Goal: Task Accomplishment & Management: Manage account settings

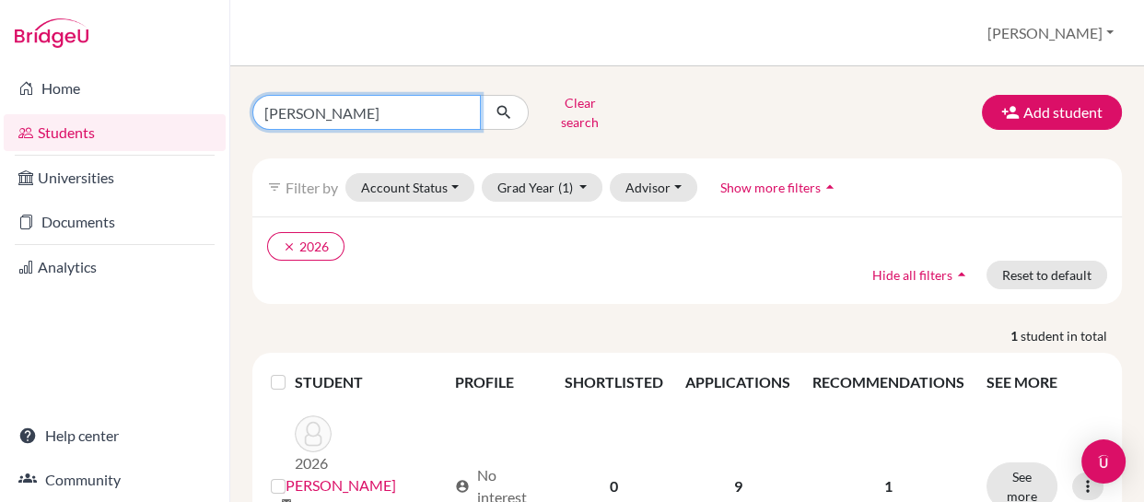
click at [371, 108] on input "herron" at bounding box center [366, 112] width 228 height 35
type input "h"
type input "svartz"
click button "submit" at bounding box center [504, 112] width 49 height 35
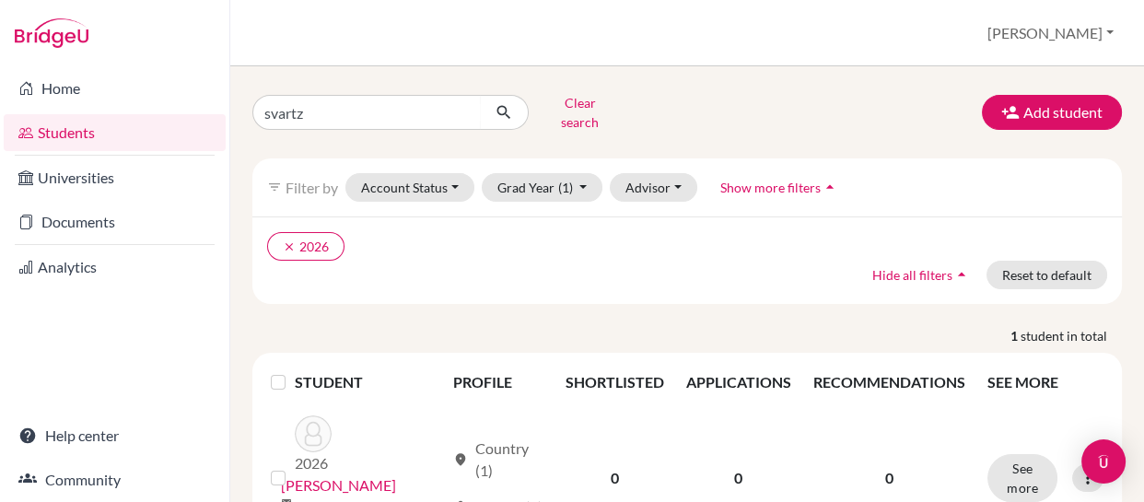
scroll to position [65, 0]
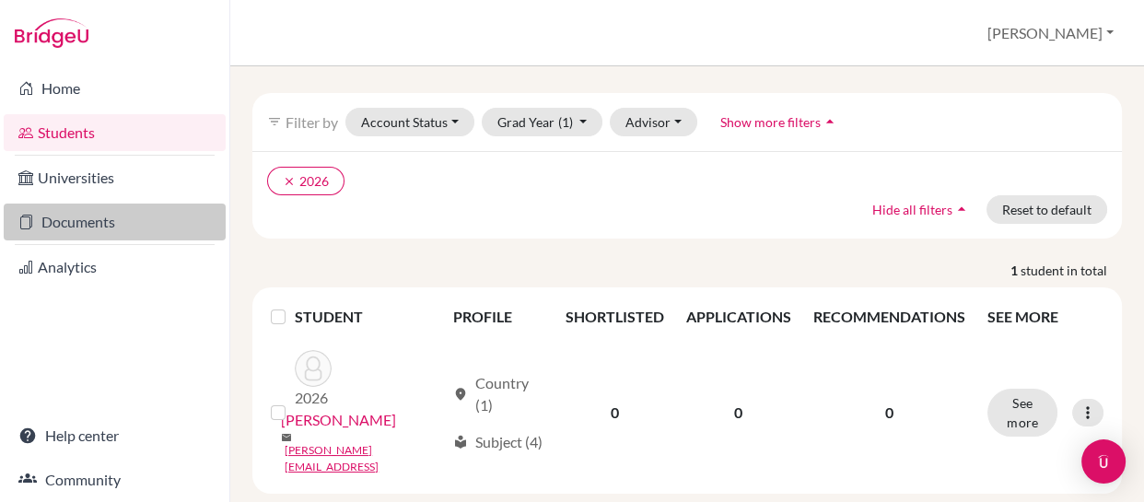
click at [46, 215] on link "Documents" at bounding box center [115, 222] width 222 height 37
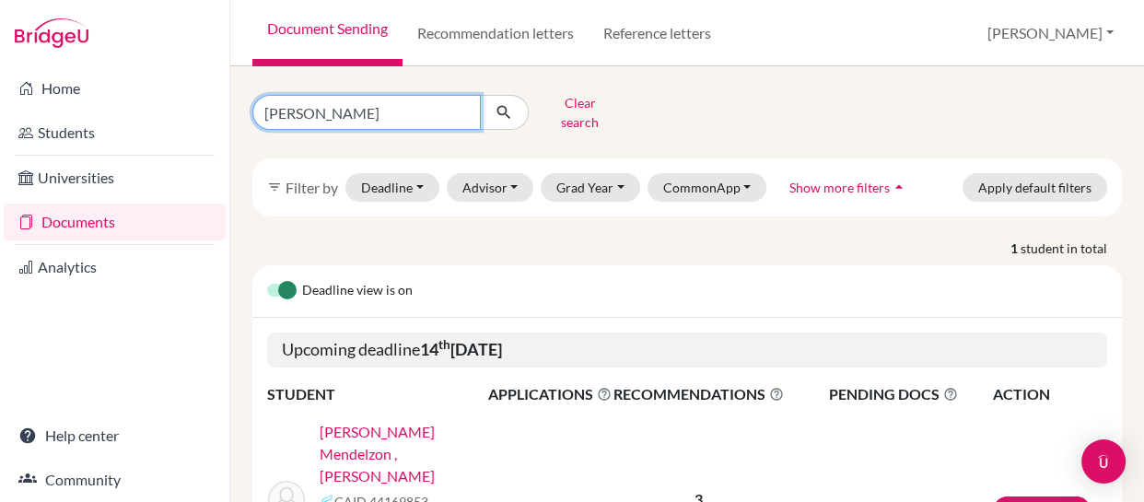
click at [342, 100] on input "[PERSON_NAME]" at bounding box center [366, 112] width 228 height 35
type input "l"
type input "svartz"
click button "submit" at bounding box center [504, 112] width 49 height 35
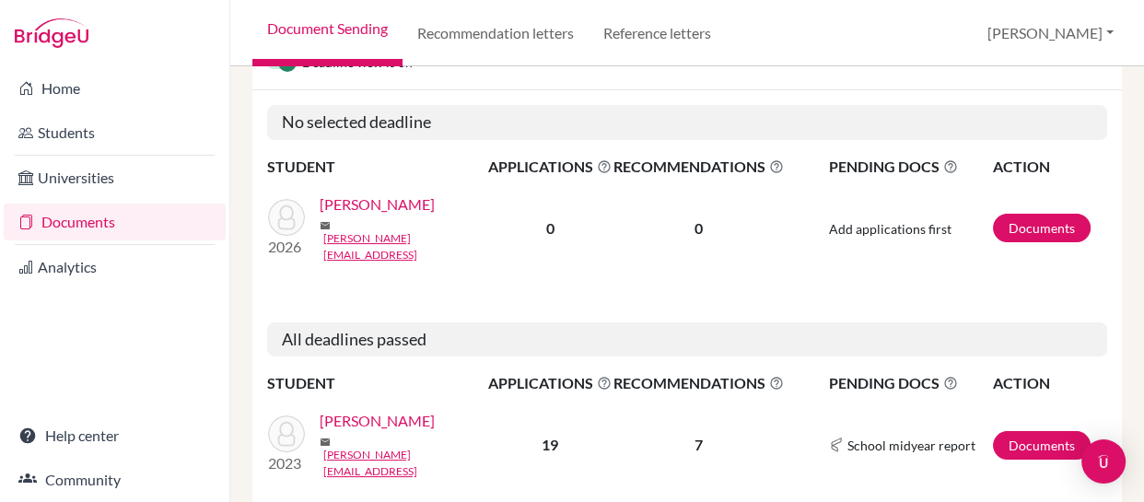
scroll to position [228, 0]
click at [1013, 213] on link "Documents" at bounding box center [1042, 227] width 98 height 29
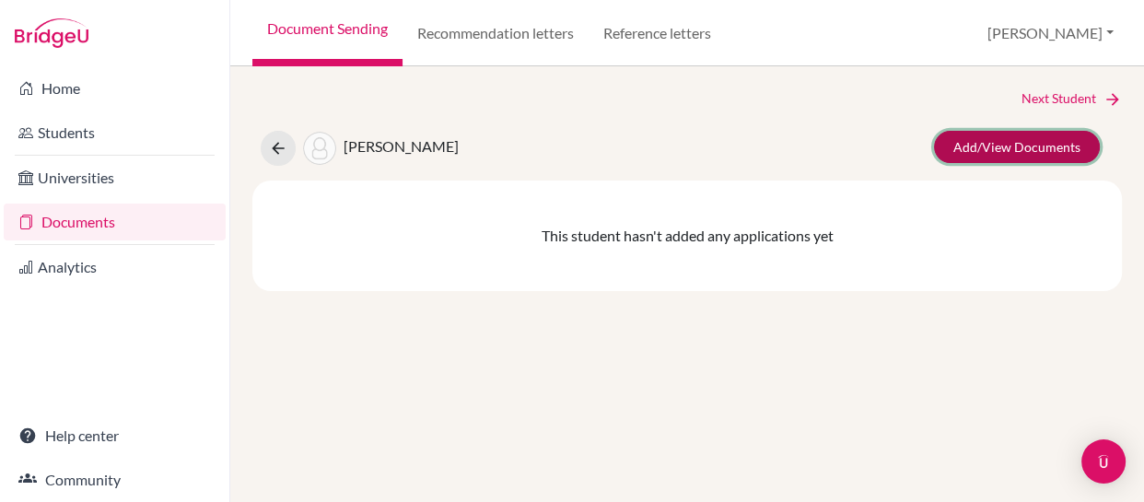
click at [974, 148] on link "Add/View Documents" at bounding box center [1017, 147] width 166 height 32
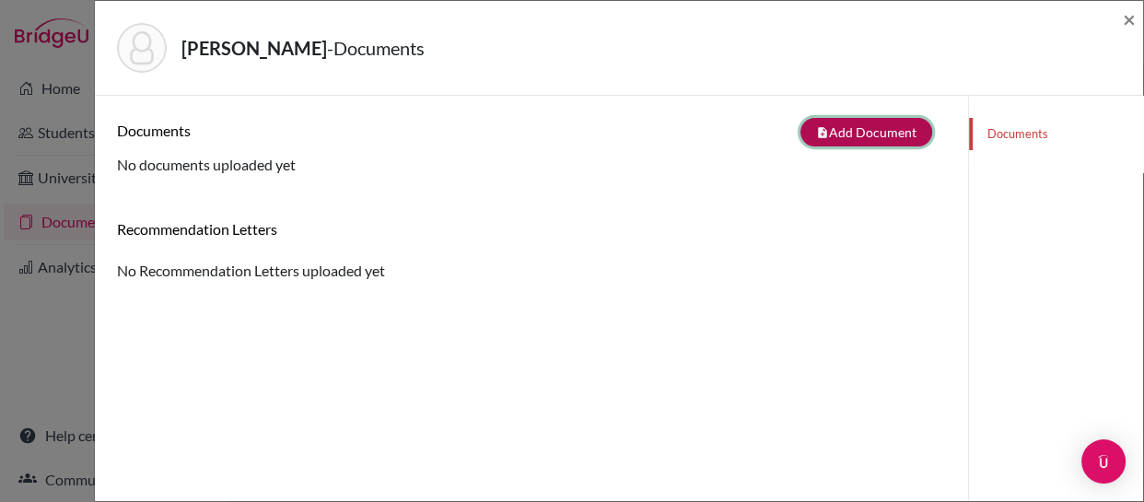
click at [855, 131] on button "note_add Add Document" at bounding box center [866, 132] width 132 height 29
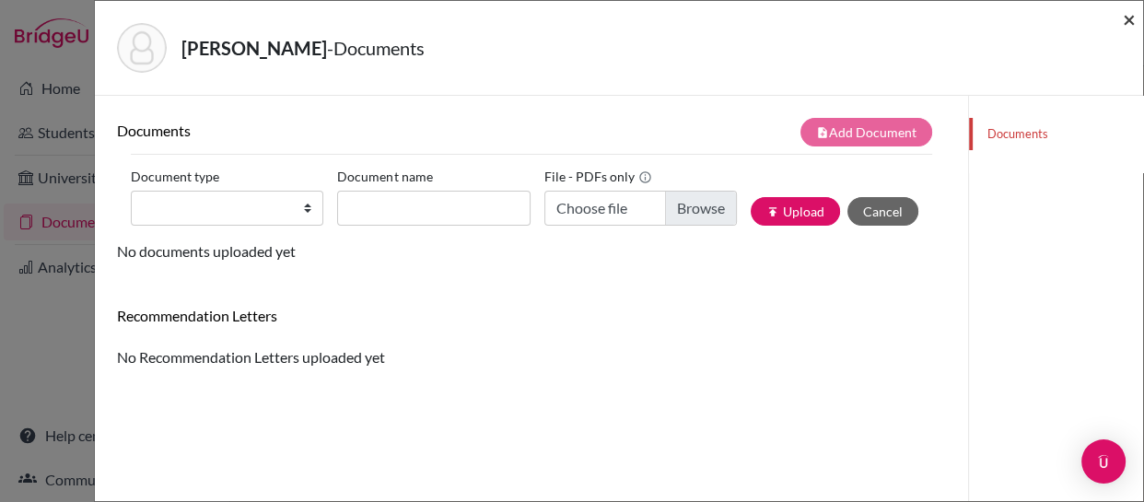
click at [1127, 18] on span "×" at bounding box center [1129, 19] width 13 height 27
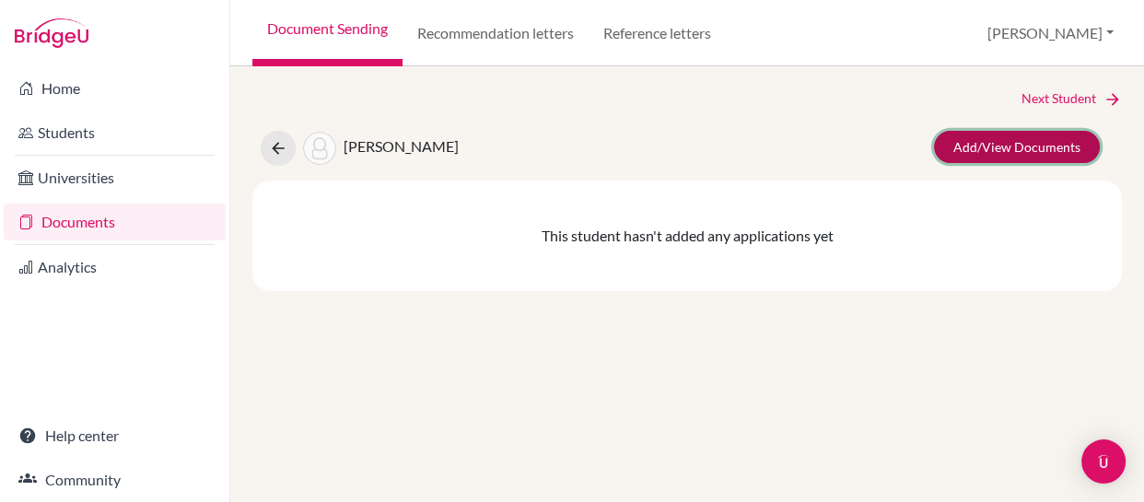
click at [991, 144] on link "Add/View Documents" at bounding box center [1017, 147] width 166 height 32
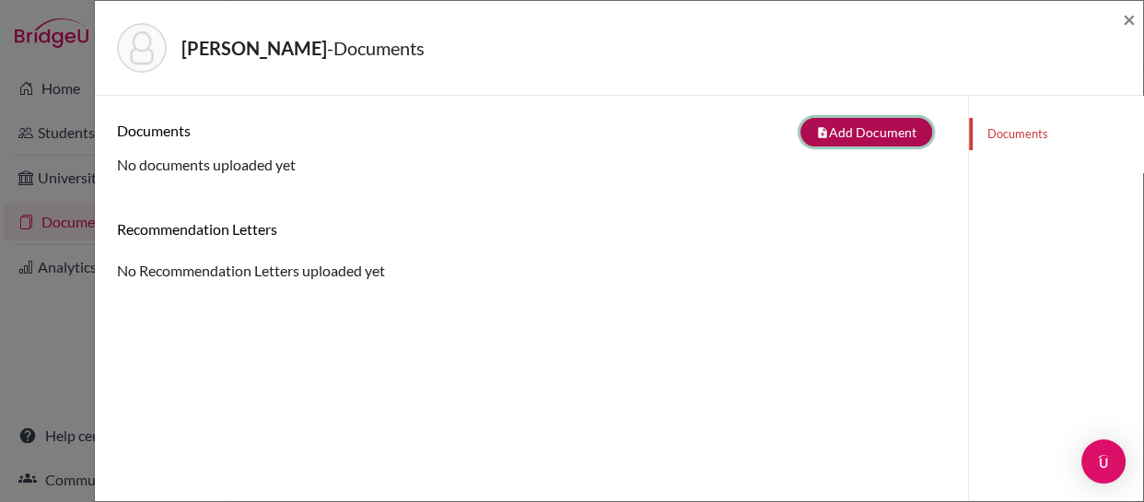
click at [830, 132] on button "note_add Add Document" at bounding box center [866, 132] width 132 height 29
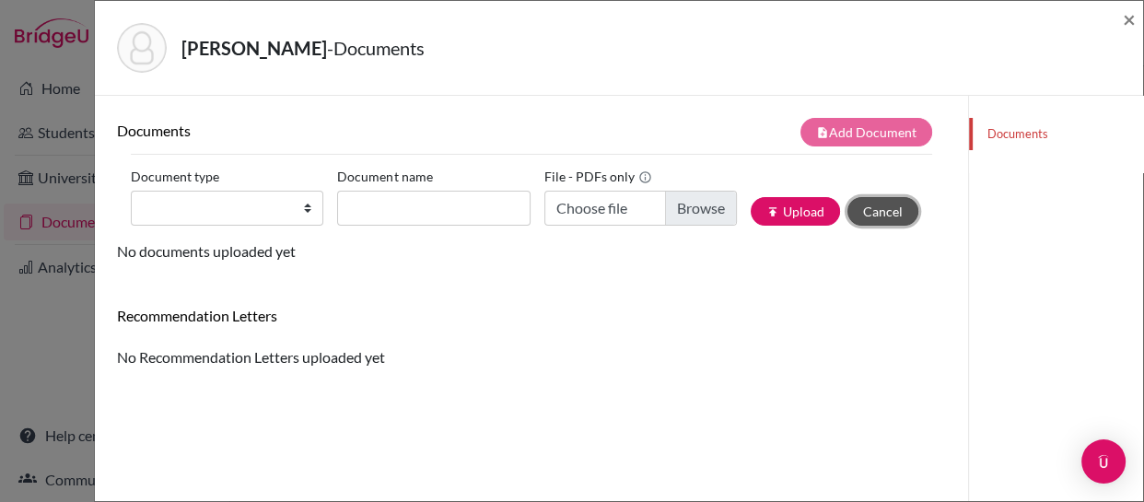
click at [859, 207] on button "Cancel" at bounding box center [882, 211] width 71 height 29
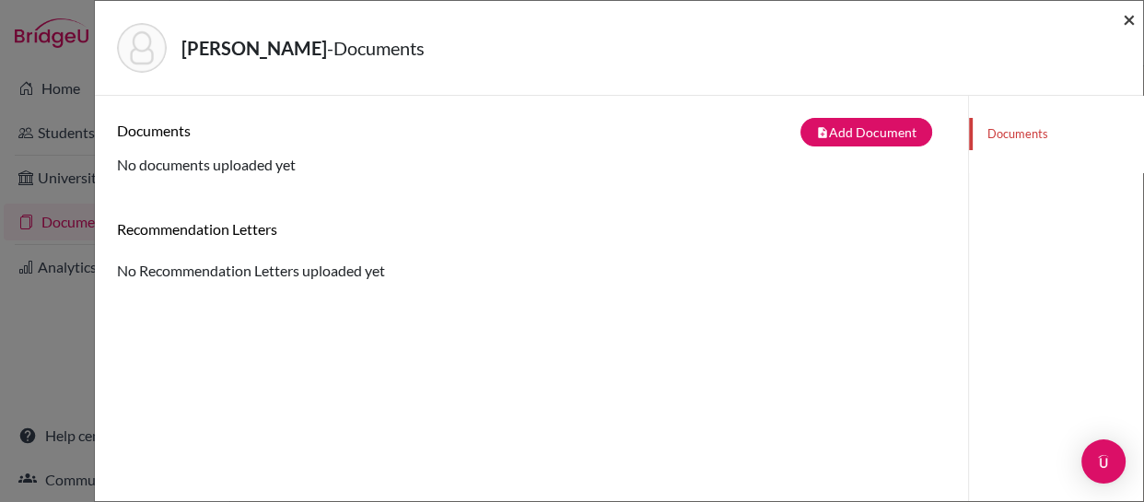
click at [1128, 20] on span "×" at bounding box center [1129, 19] width 13 height 27
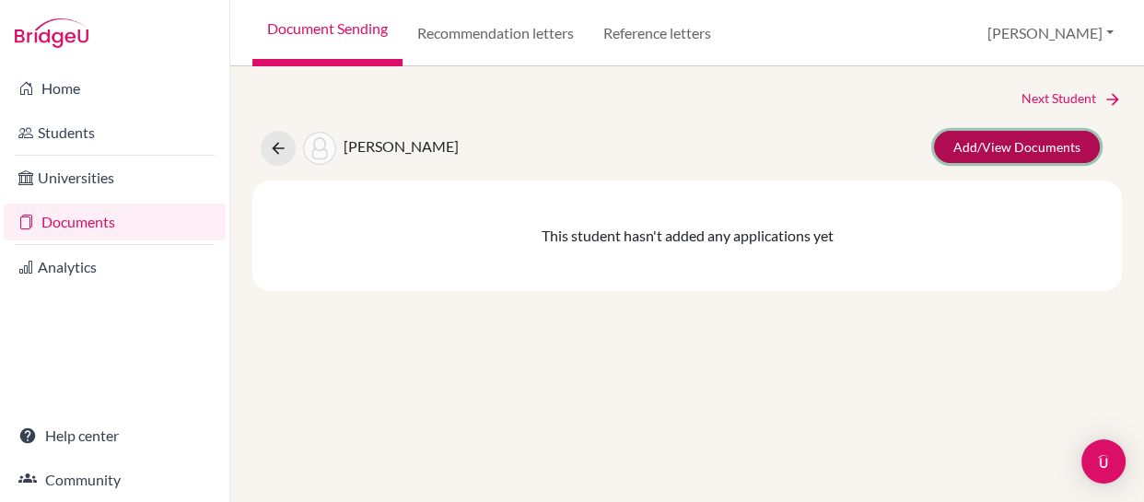
click at [980, 144] on link "Add/View Documents" at bounding box center [1017, 147] width 166 height 32
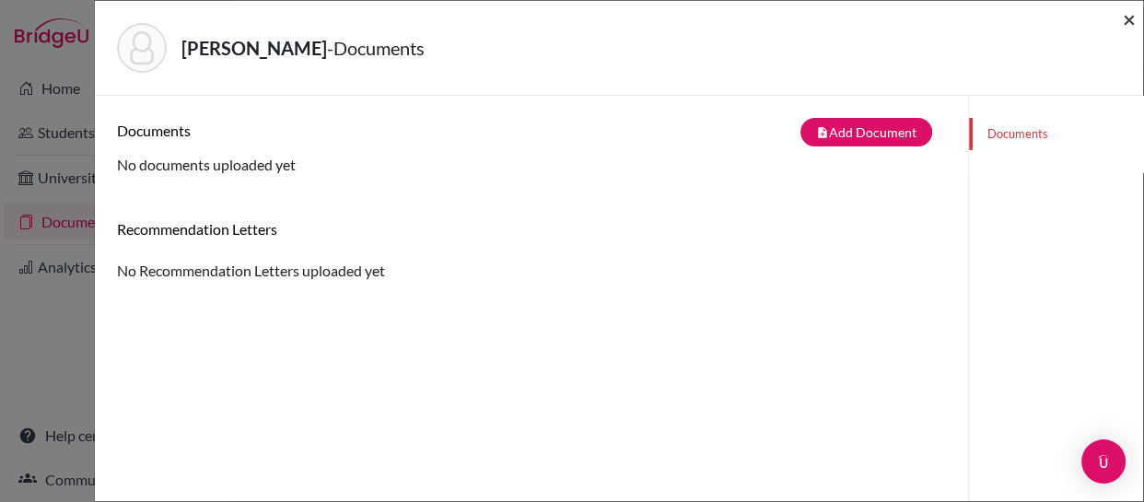
click at [1129, 16] on span "×" at bounding box center [1129, 19] width 13 height 27
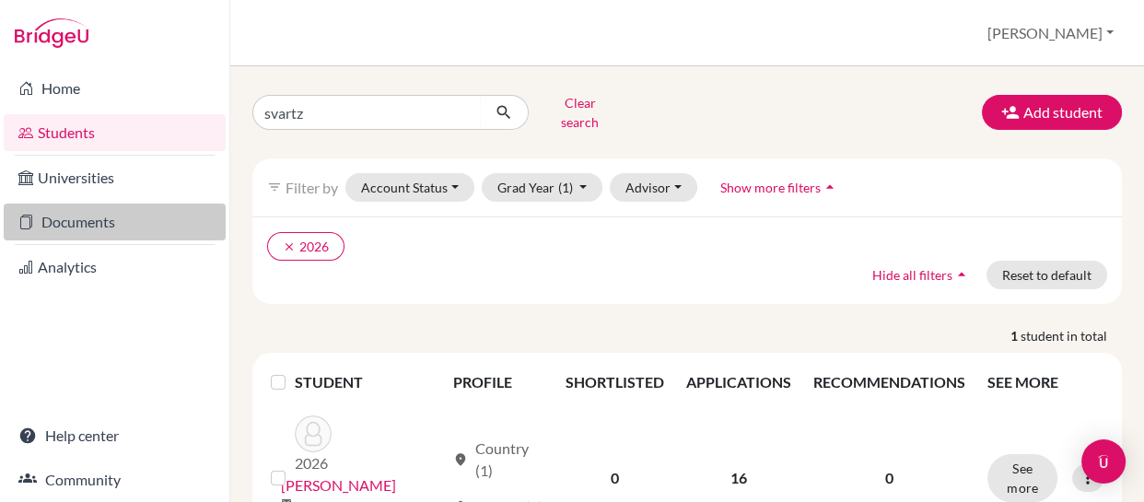
click at [58, 227] on link "Documents" at bounding box center [115, 222] width 222 height 37
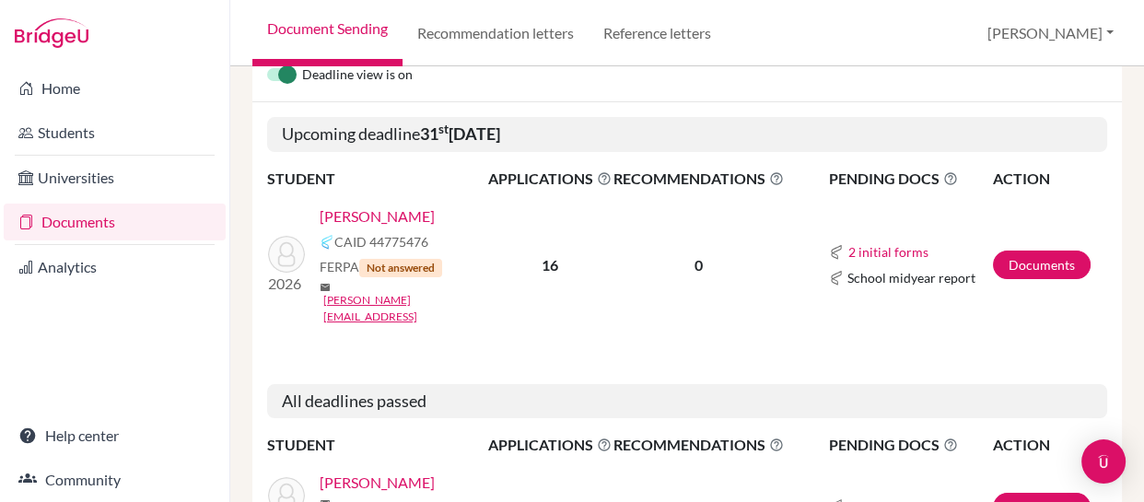
scroll to position [216, 0]
click at [1019, 250] on link "Documents" at bounding box center [1042, 264] width 98 height 29
